Goal: Information Seeking & Learning: Learn about a topic

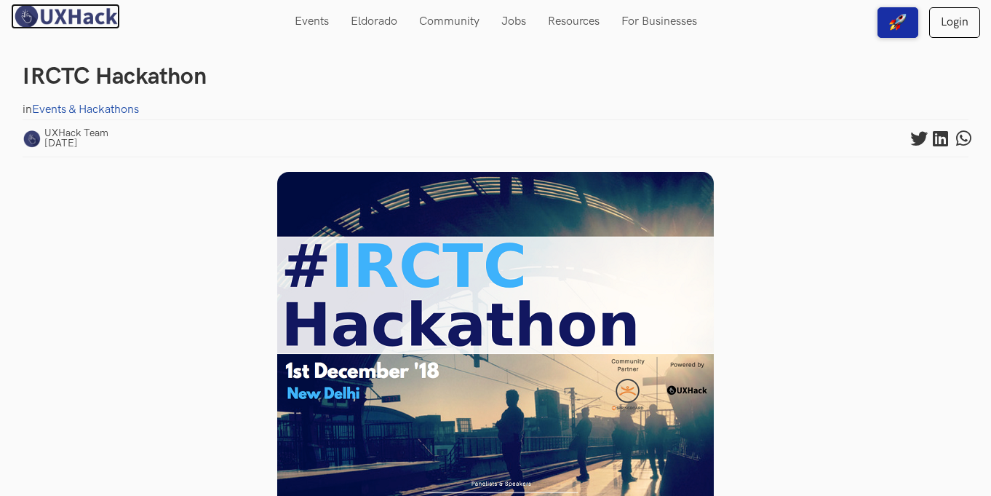
click at [91, 25] on img at bounding box center [65, 16] width 109 height 25
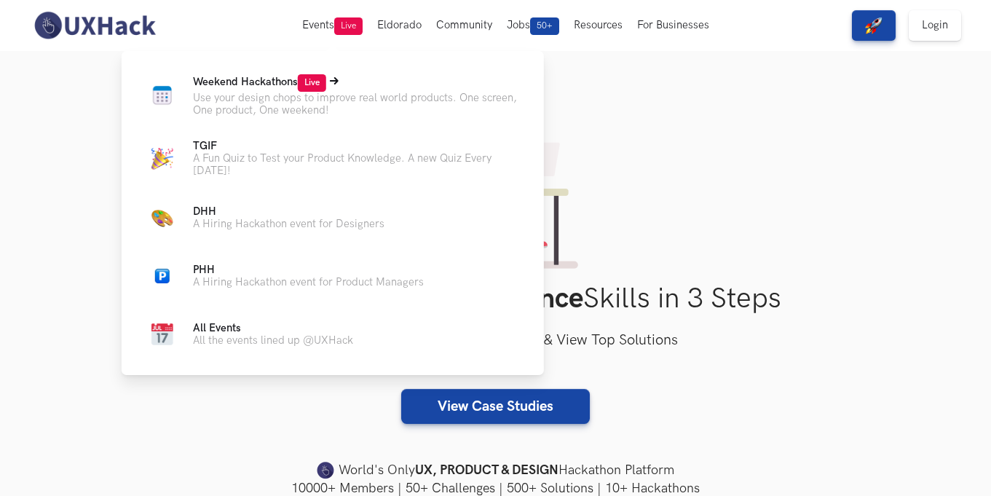
click at [311, 109] on p "Use your design chops to improve real world products. One screen, One product, …" at bounding box center [357, 104] width 328 height 25
click at [257, 90] on p "Weekend Hackathons Live" at bounding box center [357, 82] width 328 height 17
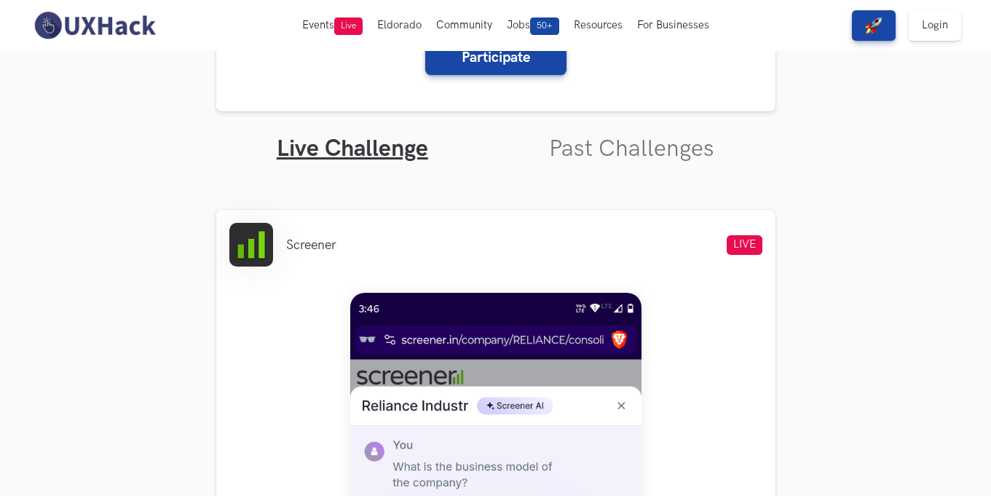
scroll to position [397, 0]
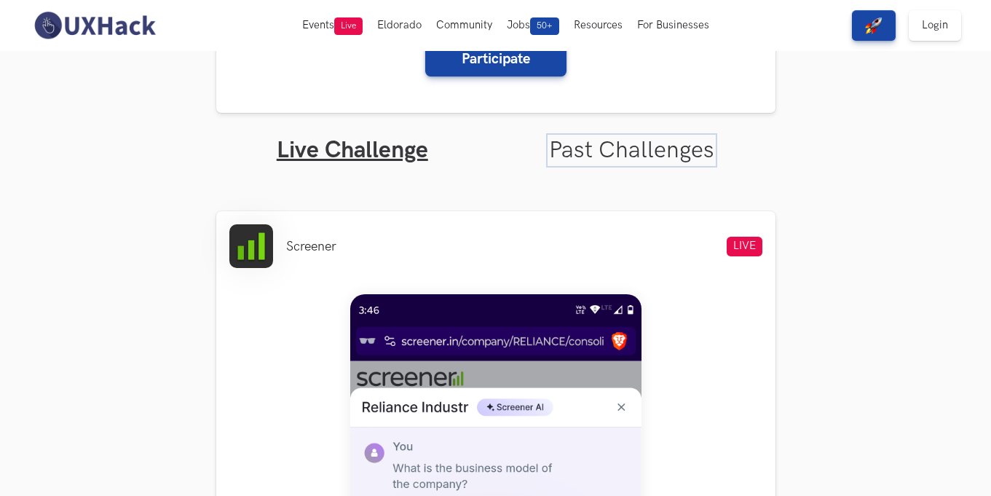
click at [590, 146] on link "Past Challenges" at bounding box center [631, 150] width 165 height 28
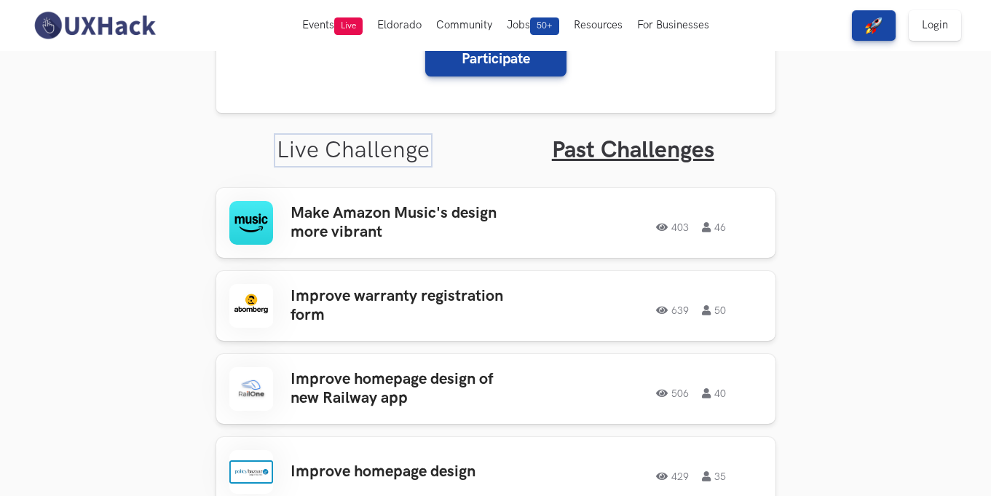
click at [368, 147] on link "Live Challenge" at bounding box center [353, 150] width 153 height 28
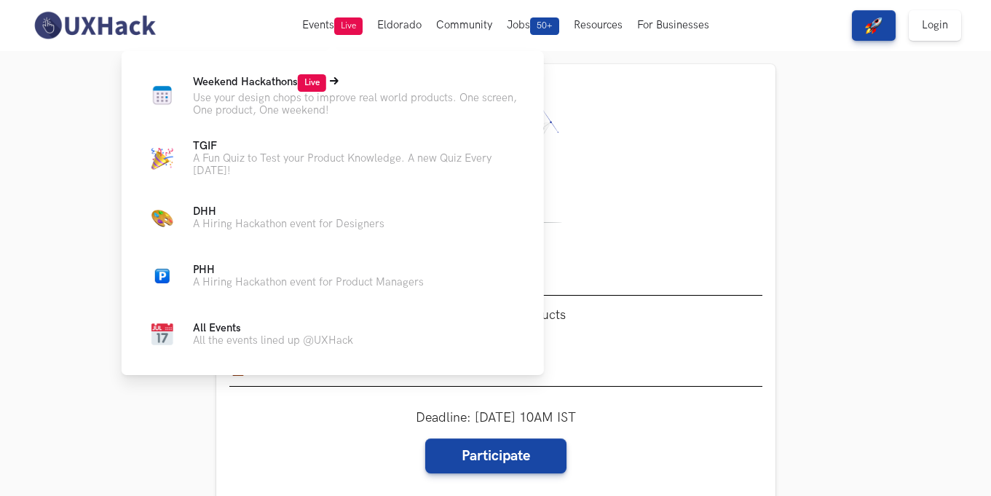
click at [226, 84] on span "Weekend Hackathons Live" at bounding box center [259, 82] width 133 height 12
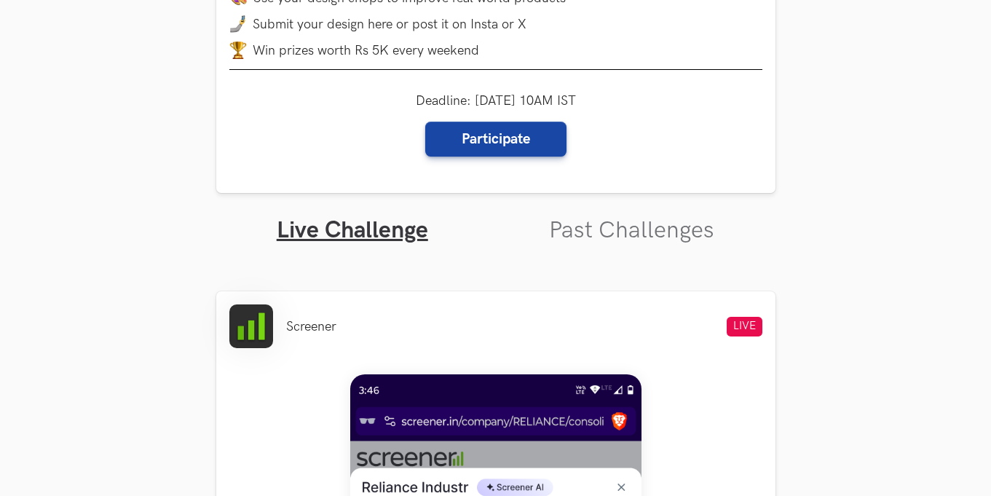
scroll to position [6, 0]
